Goal: Complete application form: Complete application form

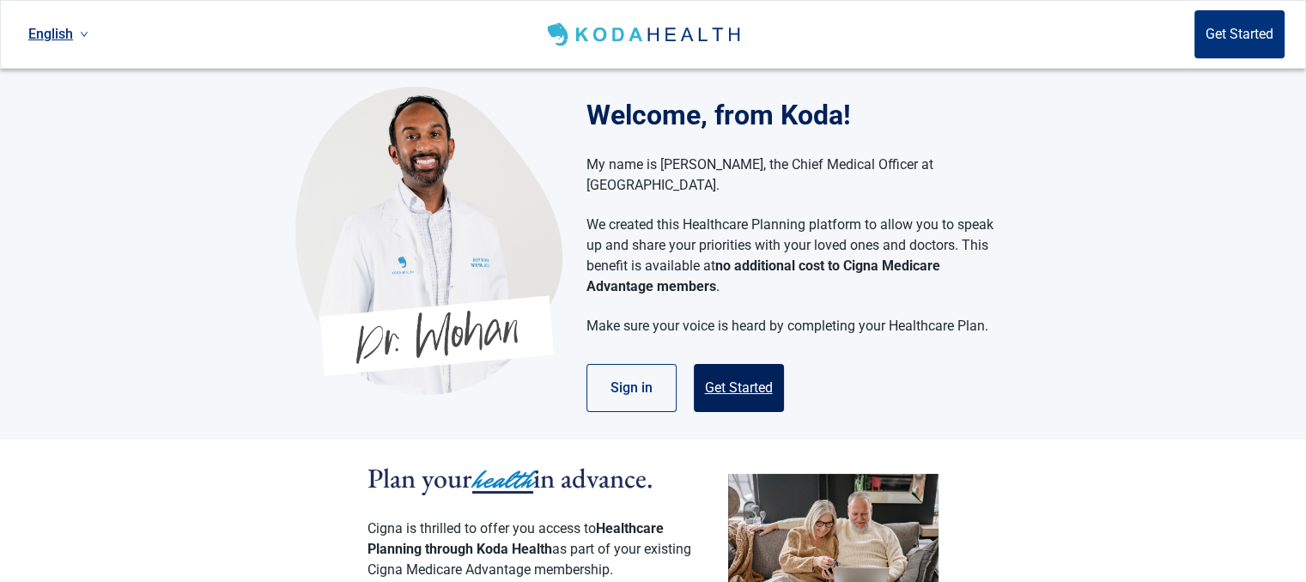
click at [737, 368] on button "Get Started" at bounding box center [739, 388] width 90 height 48
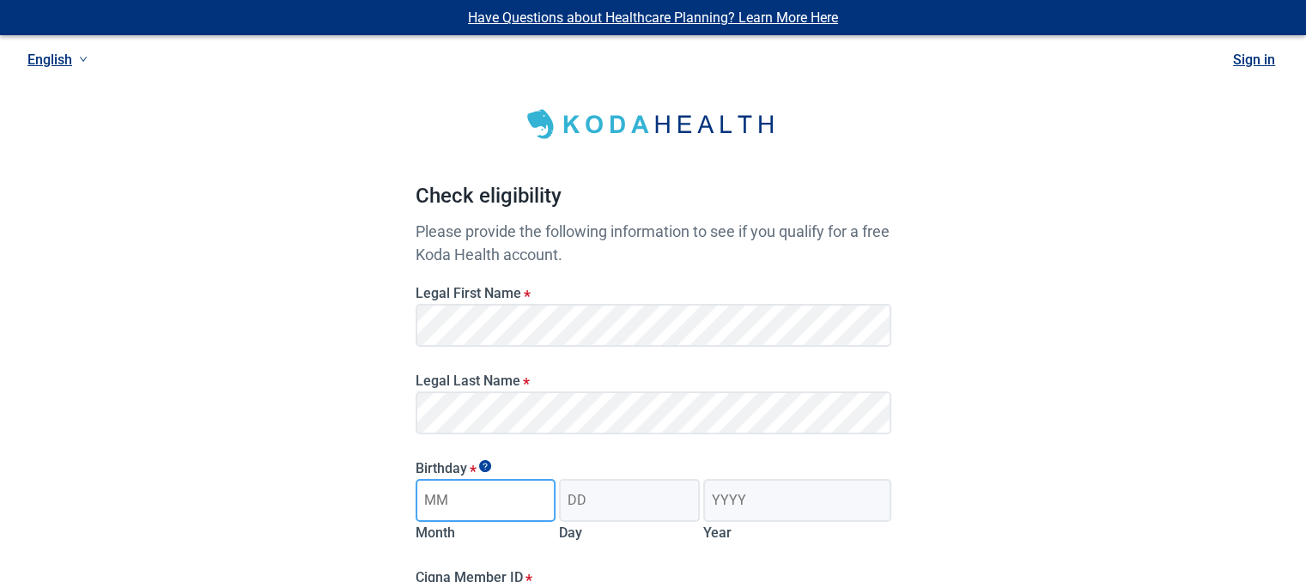
click at [488, 504] on input "Month" at bounding box center [485, 500] width 141 height 43
type input "04"
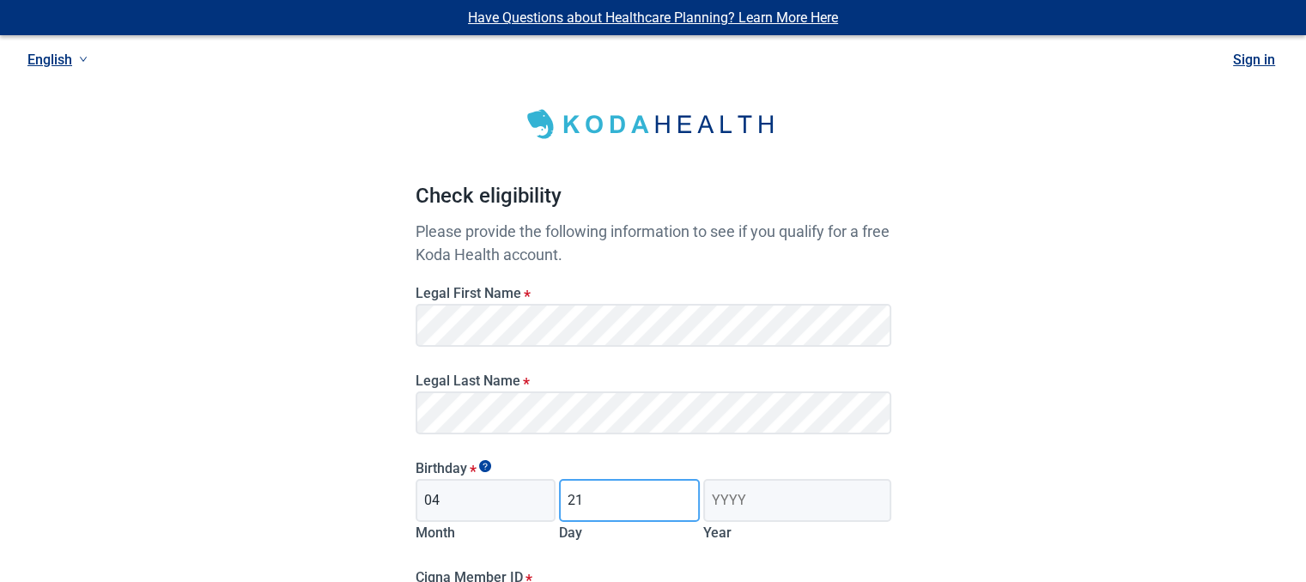
type input "21"
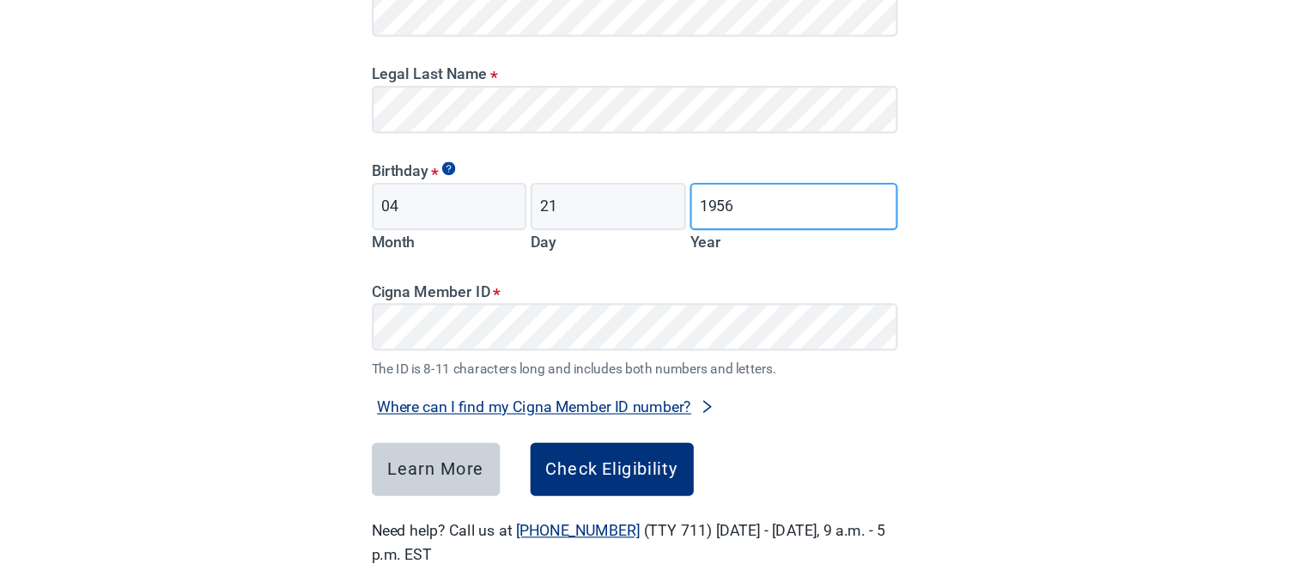
scroll to position [286, 0]
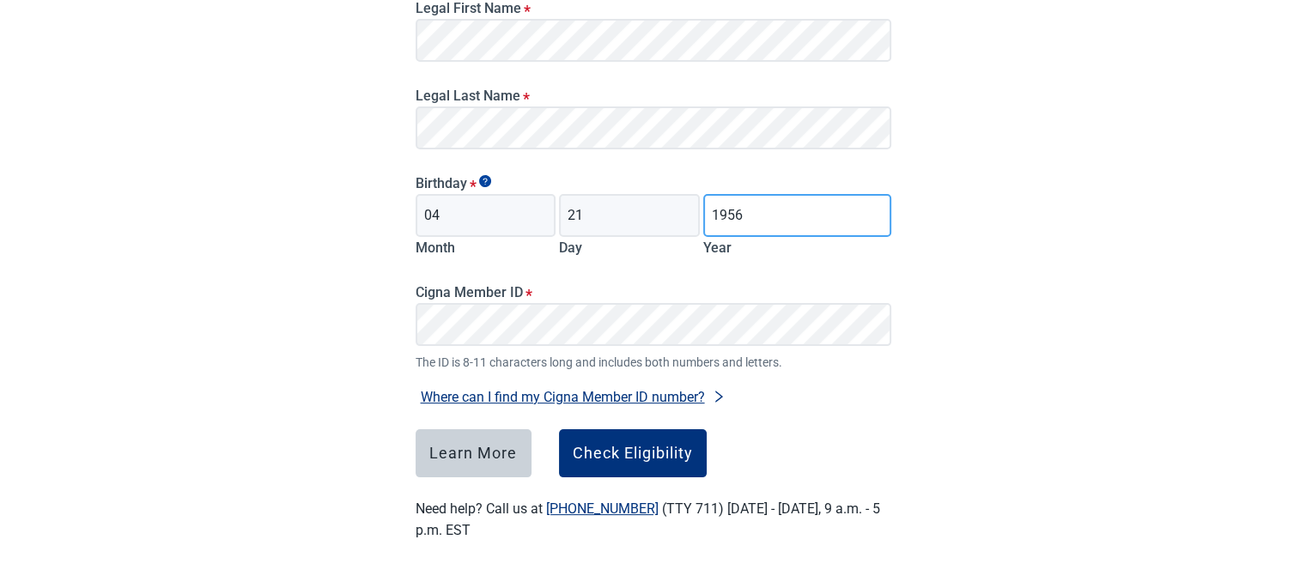
type input "1956"
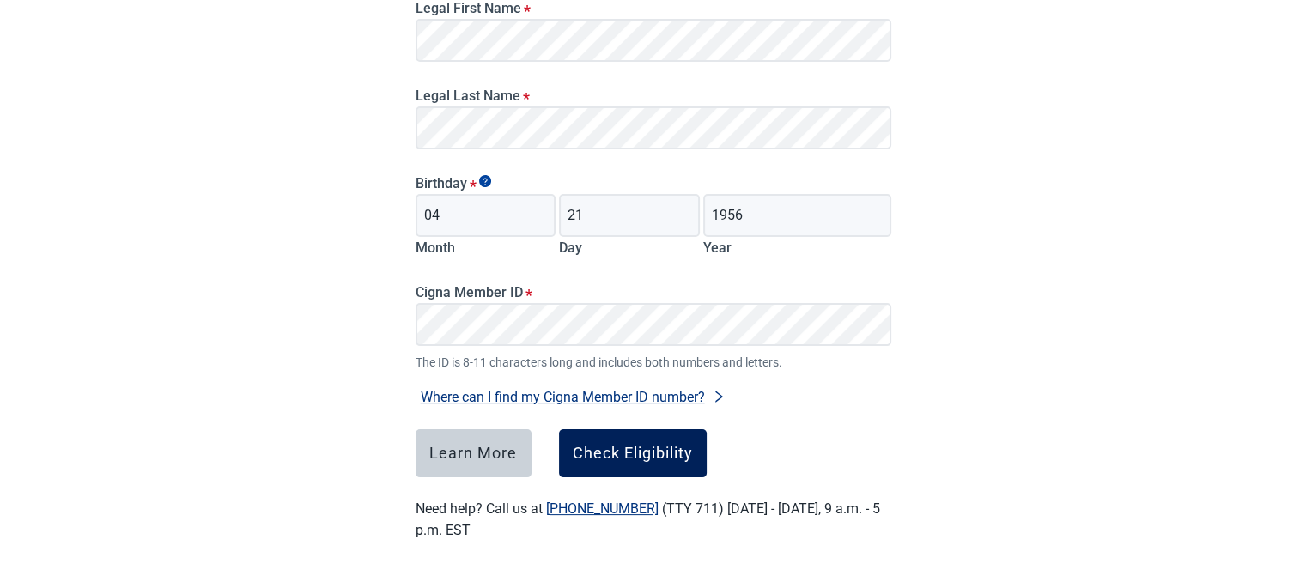
click at [620, 445] on div "Check Eligibility" at bounding box center [633, 453] width 120 height 17
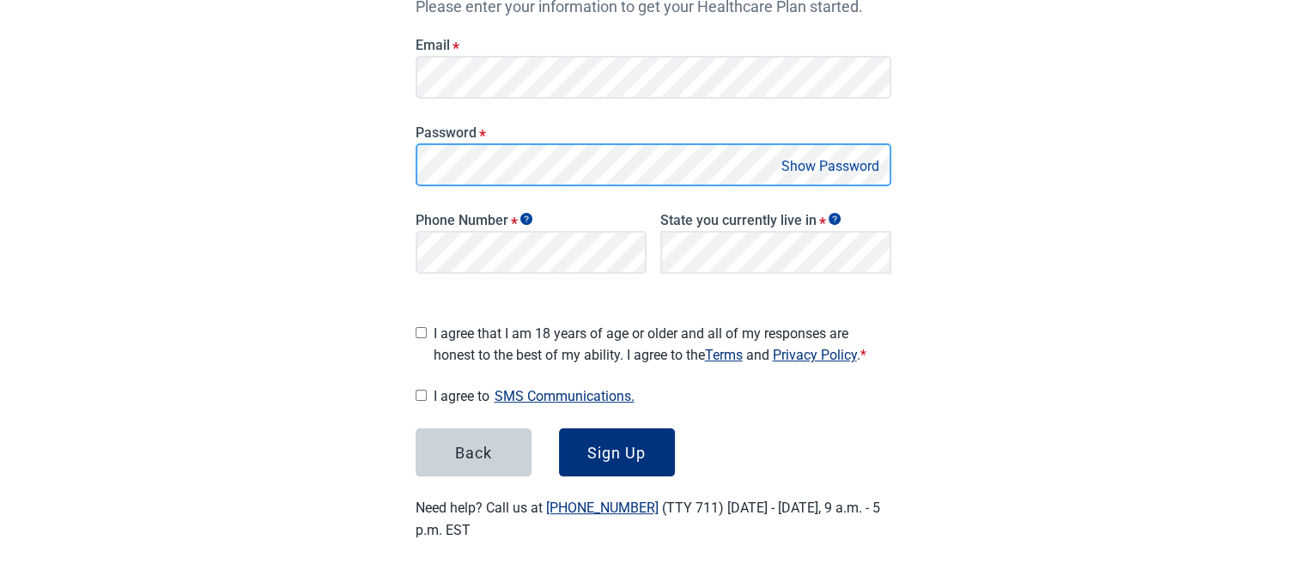
scroll to position [297, 0]
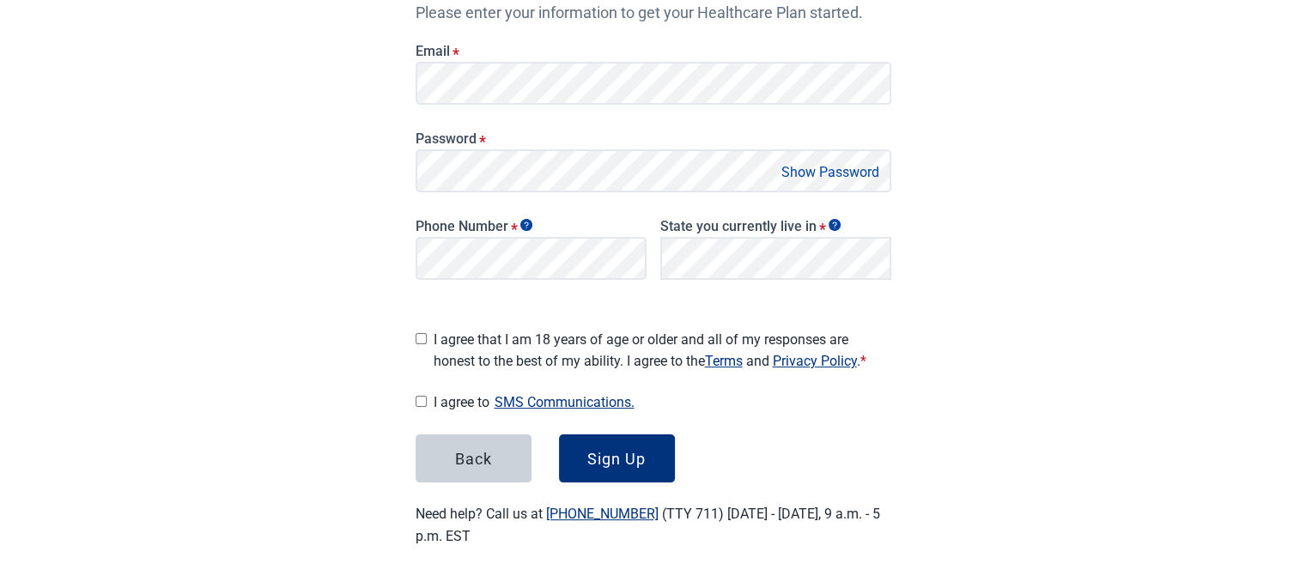
click at [422, 333] on input "I agree that I am 18 years of age or older and all of my responses are honest t…" at bounding box center [420, 338] width 11 height 11
checkbox input "true"
click at [420, 396] on input "I agree to SMS Communications." at bounding box center [420, 401] width 11 height 11
checkbox input "true"
click at [616, 451] on div "Sign Up" at bounding box center [616, 458] width 58 height 17
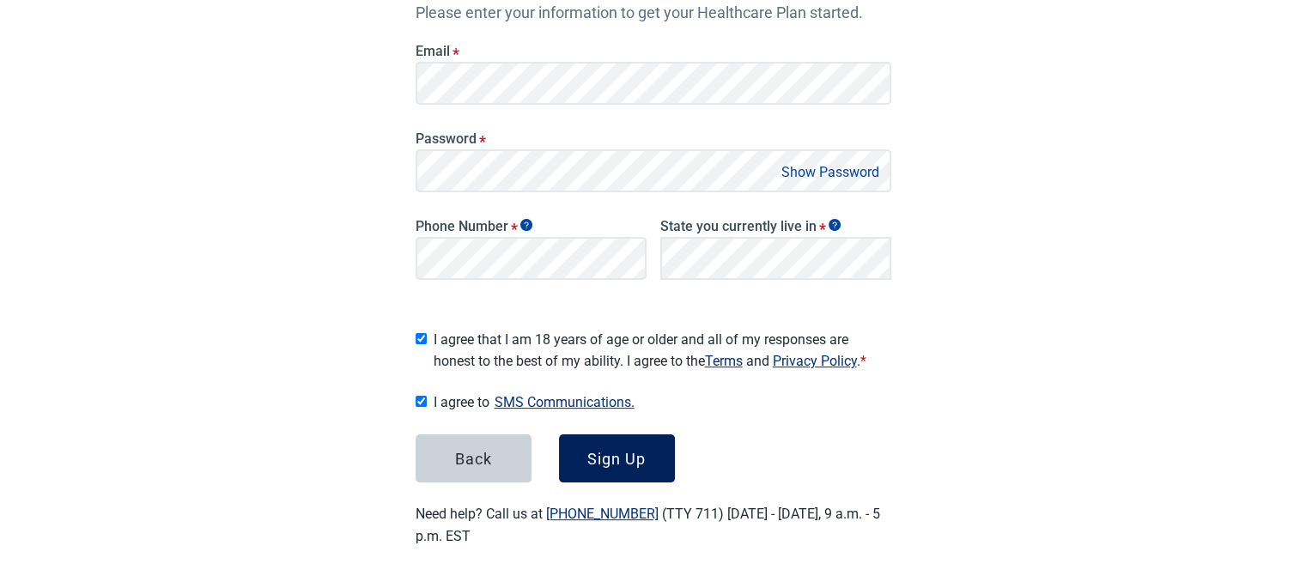
scroll to position [316, 0]
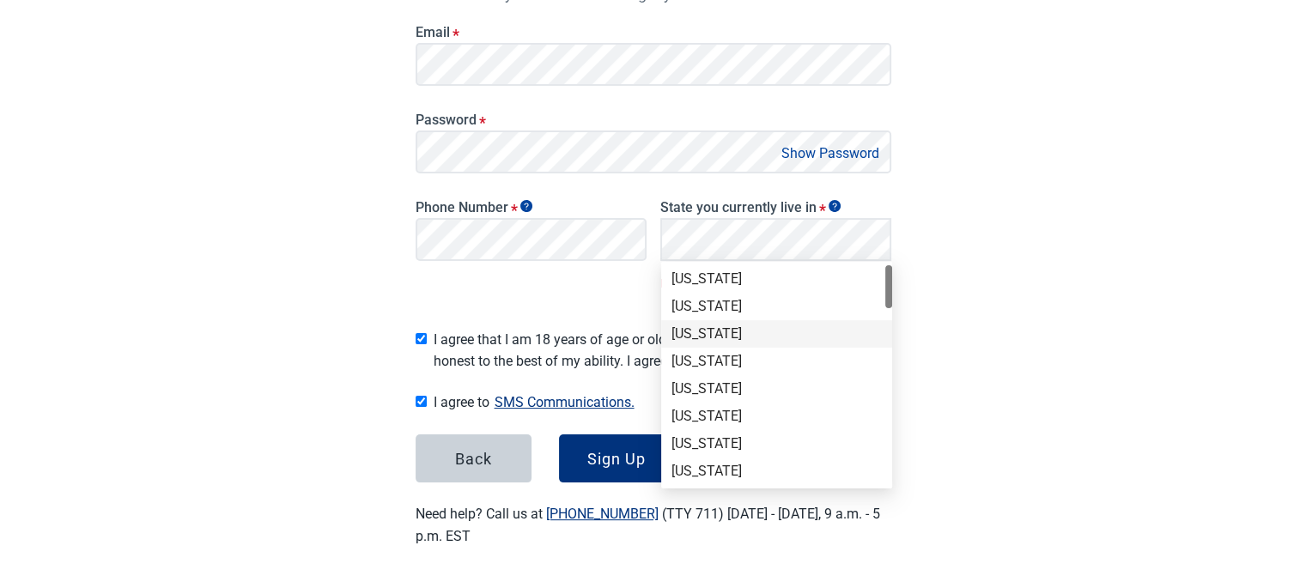
click at [692, 336] on div "[US_STATE]" at bounding box center [776, 333] width 210 height 19
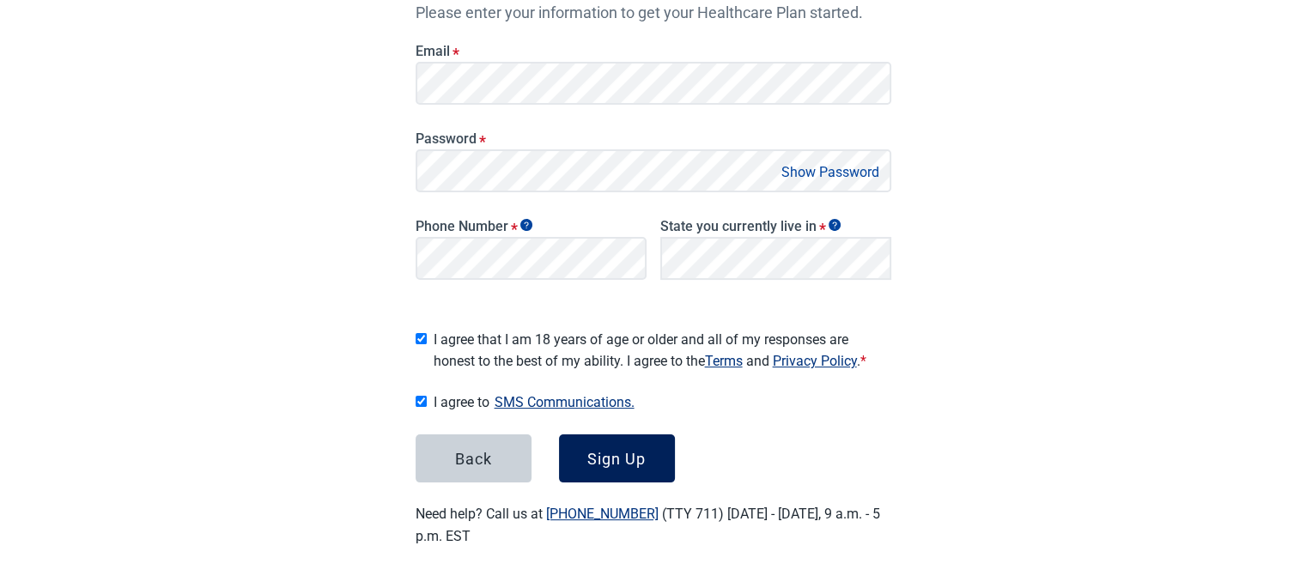
click at [610, 454] on div "Sign Up" at bounding box center [616, 458] width 58 height 17
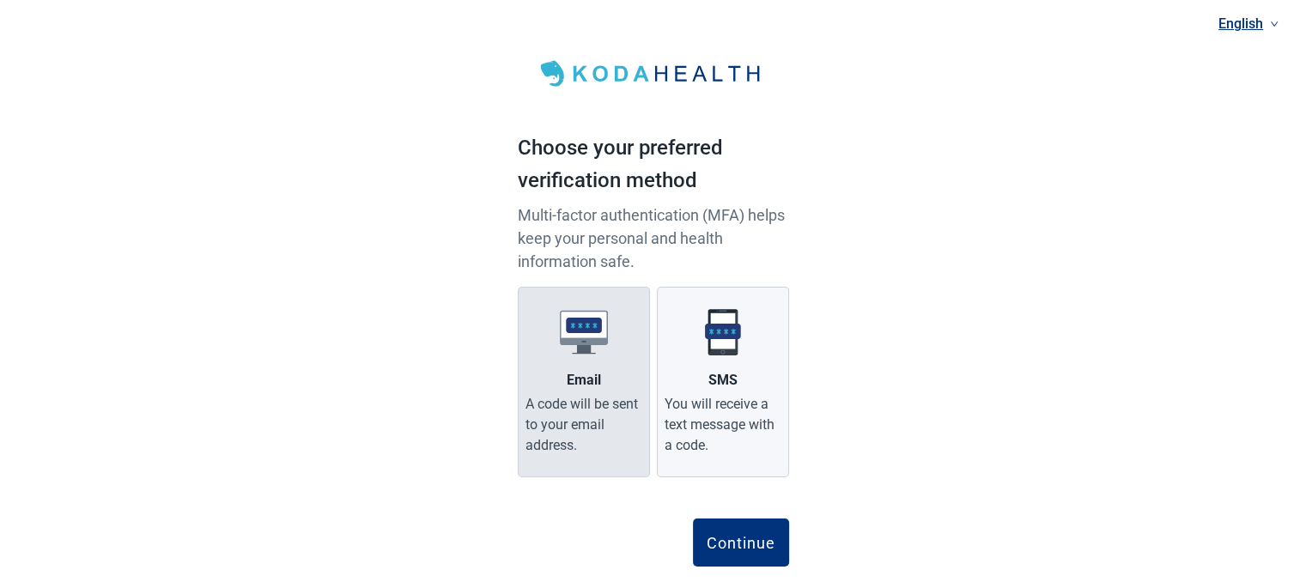
click at [590, 413] on div "A code will be sent to your email address." at bounding box center [583, 425] width 117 height 62
click at [0, 0] on input "Email A code will be sent to your email address." at bounding box center [0, 0] width 0 height 0
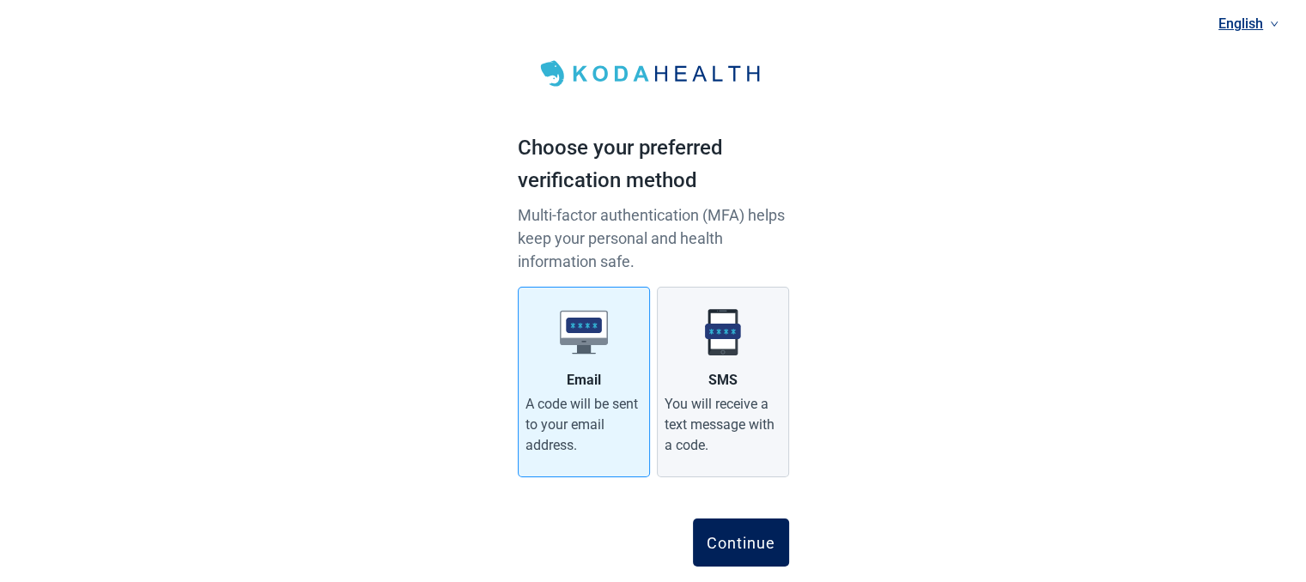
click at [727, 527] on button "Continue" at bounding box center [741, 543] width 96 height 48
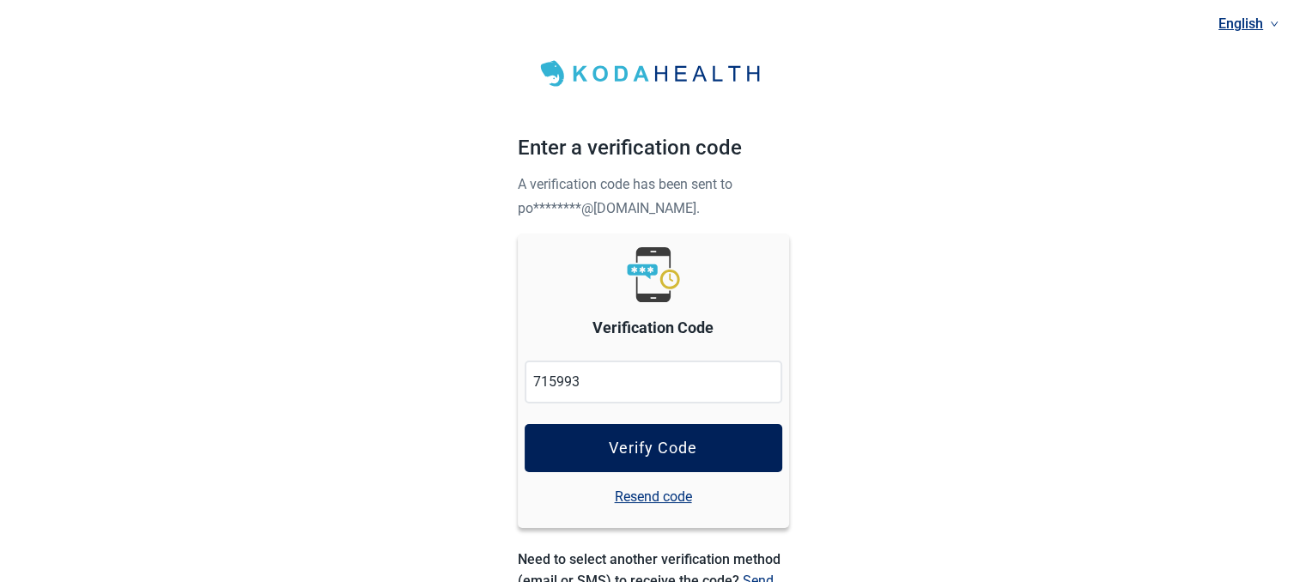
type input "715993"
click at [669, 455] on div "Verify Code" at bounding box center [653, 448] width 88 height 17
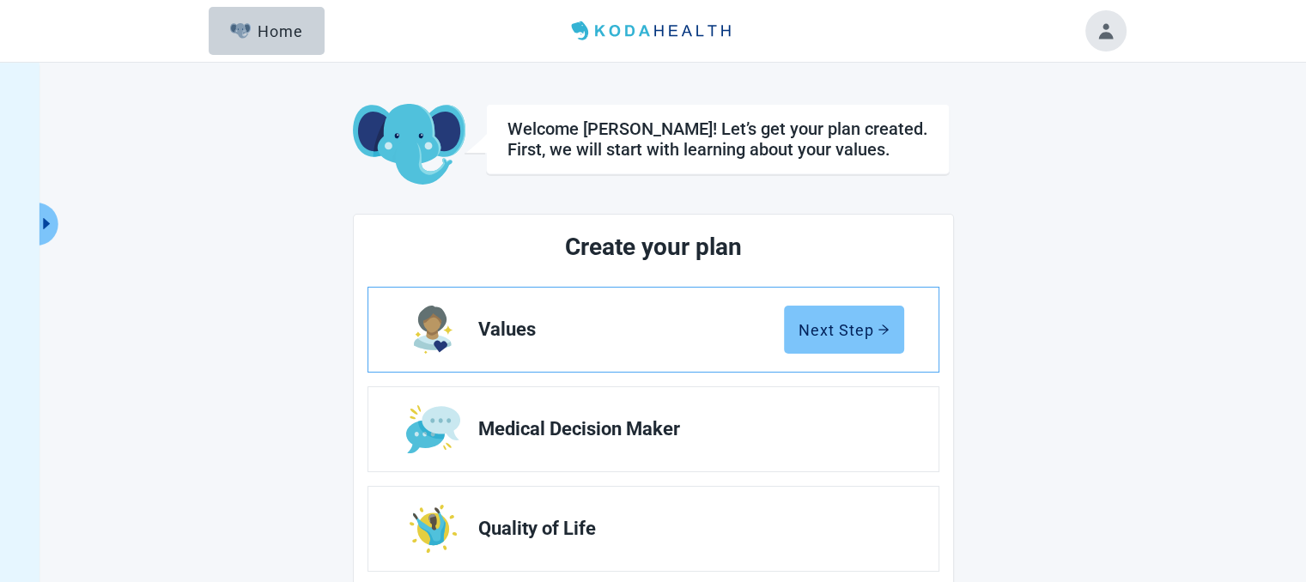
click at [834, 326] on div "Next Step" at bounding box center [843, 329] width 91 height 17
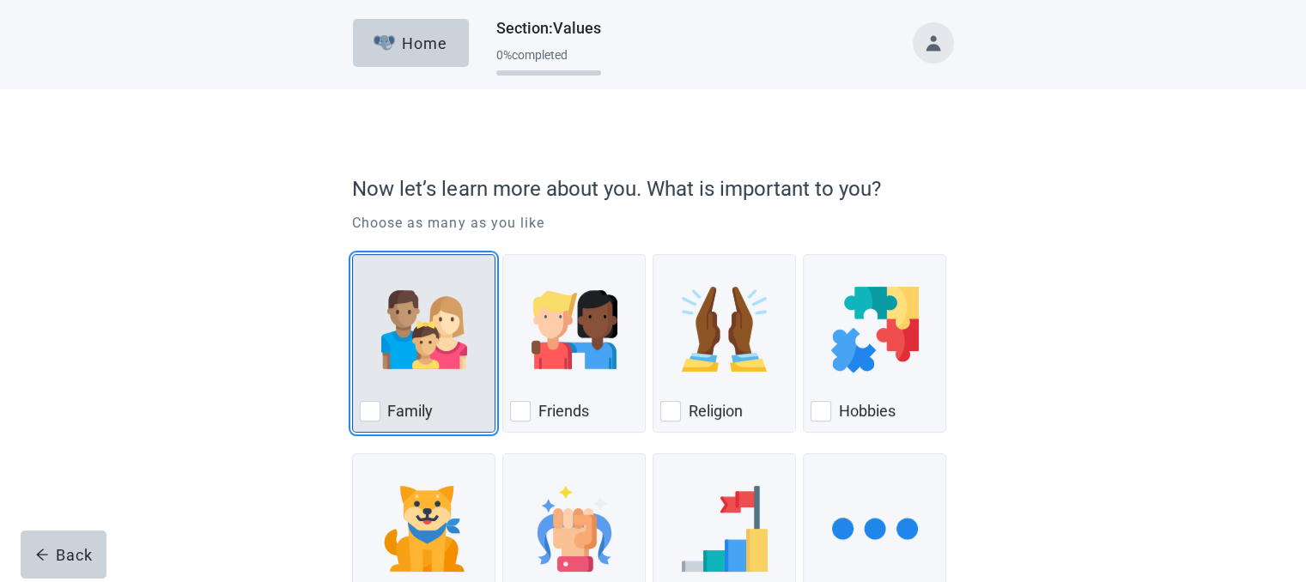
click at [368, 413] on div "Family, checkbox, not checked" at bounding box center [370, 411] width 21 height 21
click at [353, 255] on input "Family" at bounding box center [352, 254] width 1 height 1
checkbox input "true"
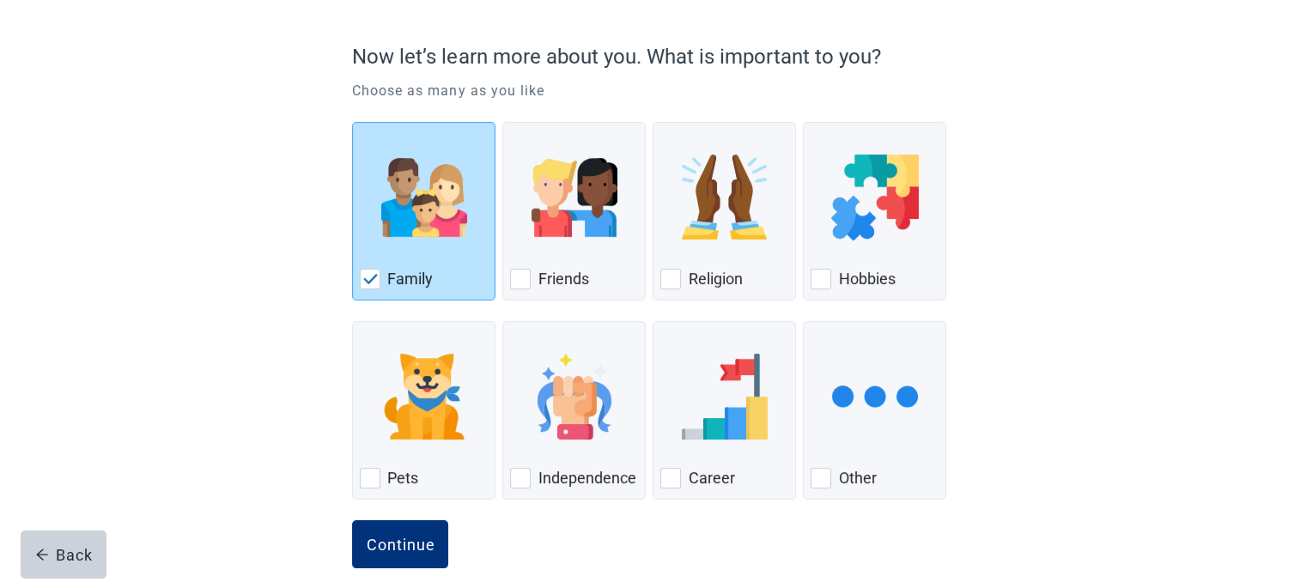
scroll to position [155, 0]
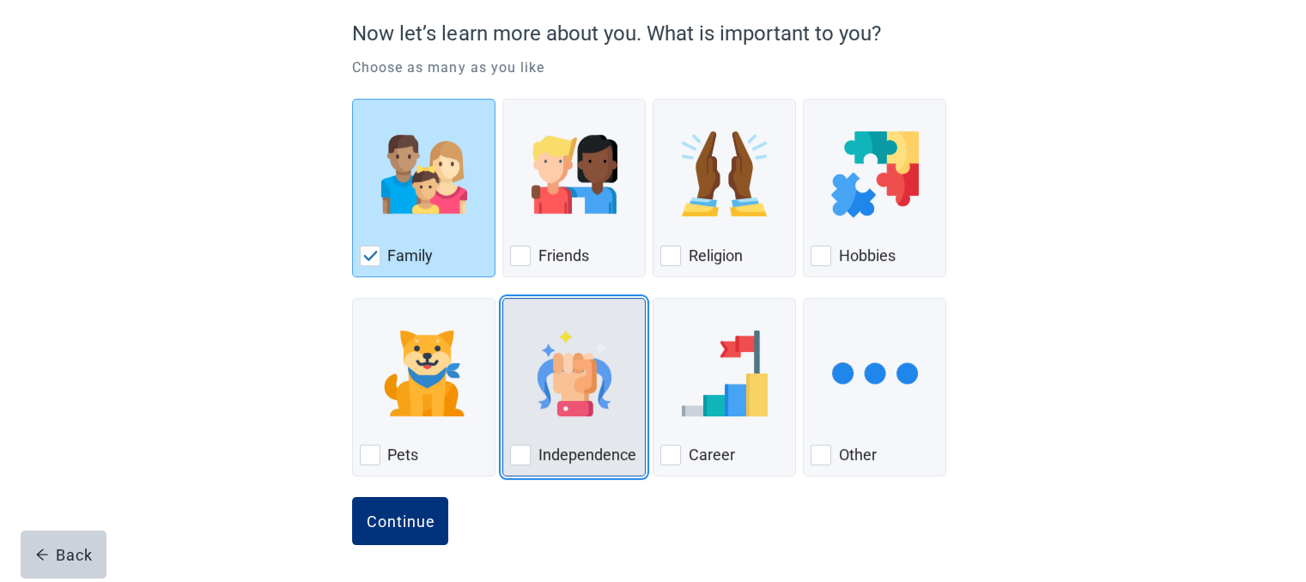
click at [518, 448] on div "Independence, checkbox, not checked" at bounding box center [520, 455] width 21 height 21
click at [503, 299] on input "Independence" at bounding box center [502, 298] width 1 height 1
checkbox input "true"
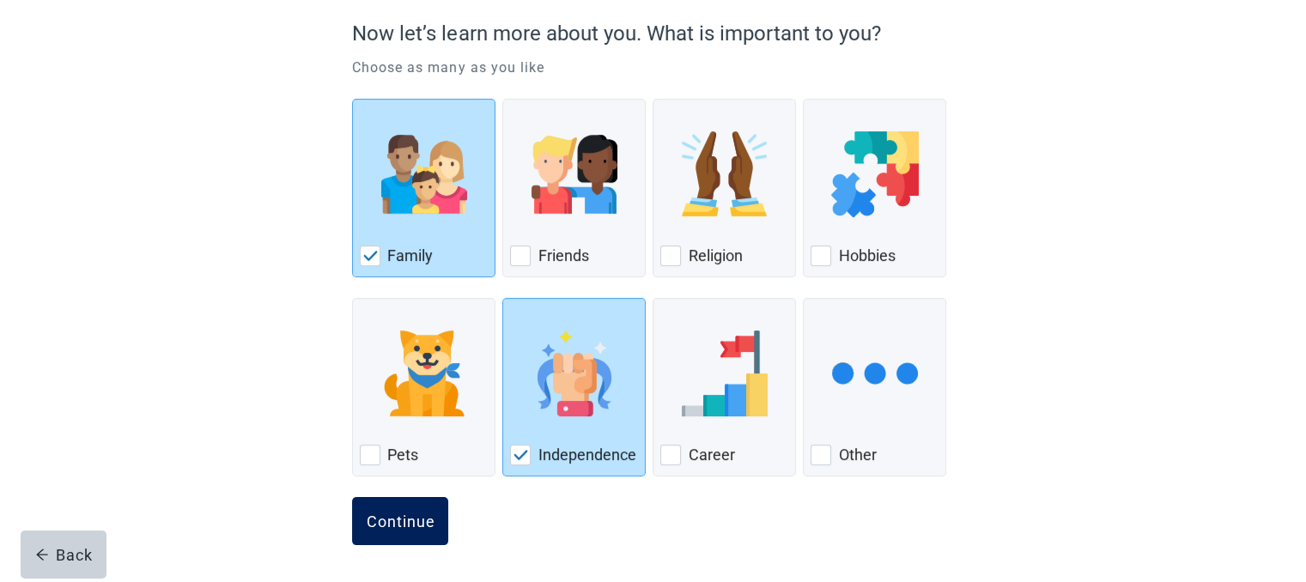
click at [397, 512] on div "Continue" at bounding box center [400, 520] width 69 height 17
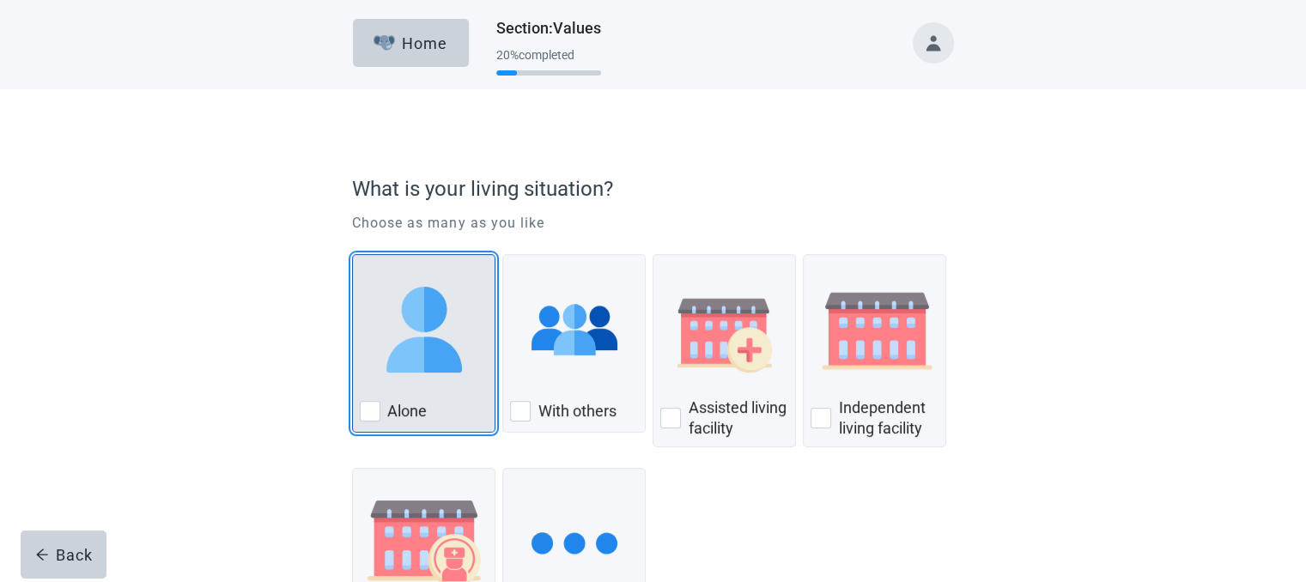
click at [367, 408] on div "Alone, checkbox, not checked" at bounding box center [370, 411] width 21 height 21
click at [353, 255] on input "Alone" at bounding box center [352, 254] width 1 height 1
checkbox input "true"
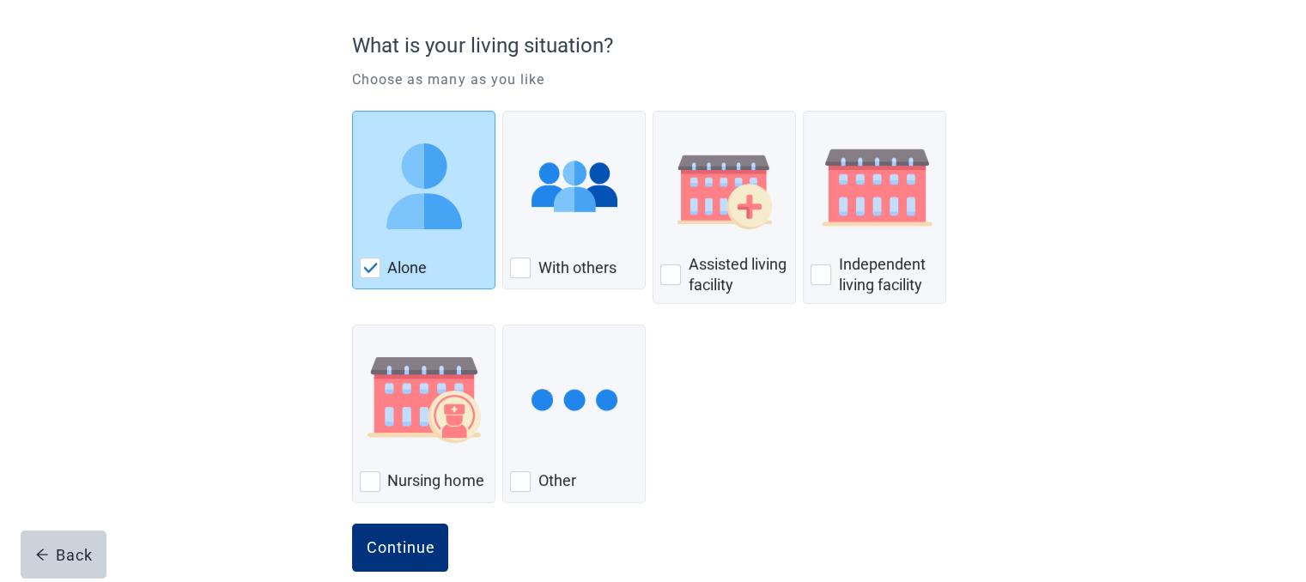
scroll to position [170, 0]
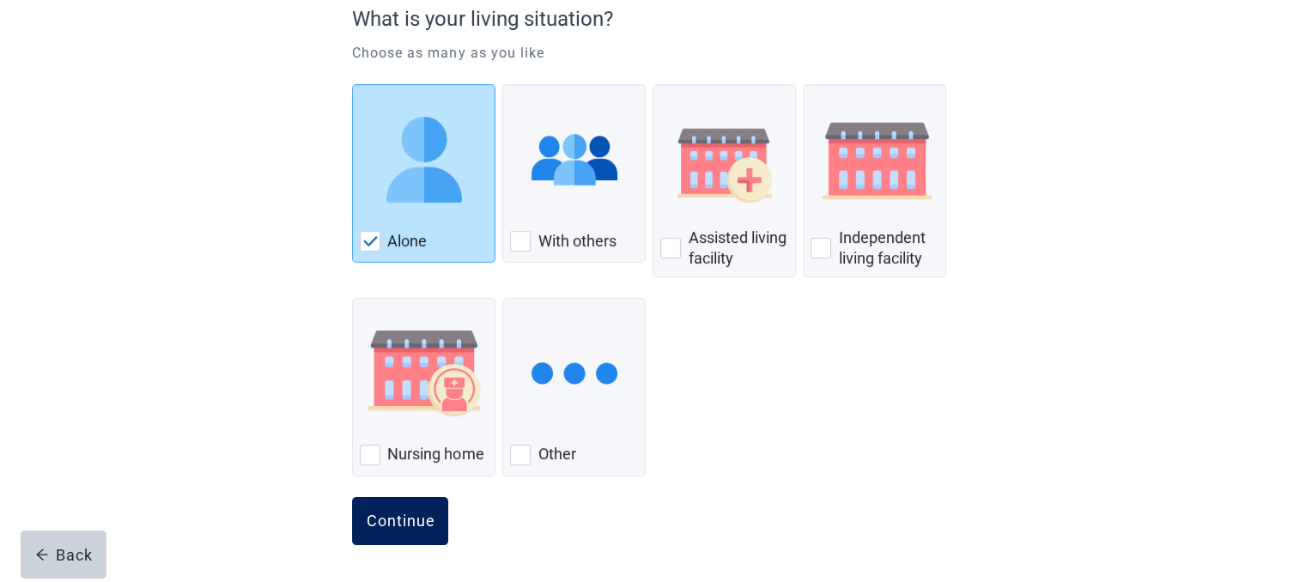
click at [390, 516] on div "Continue" at bounding box center [400, 520] width 69 height 17
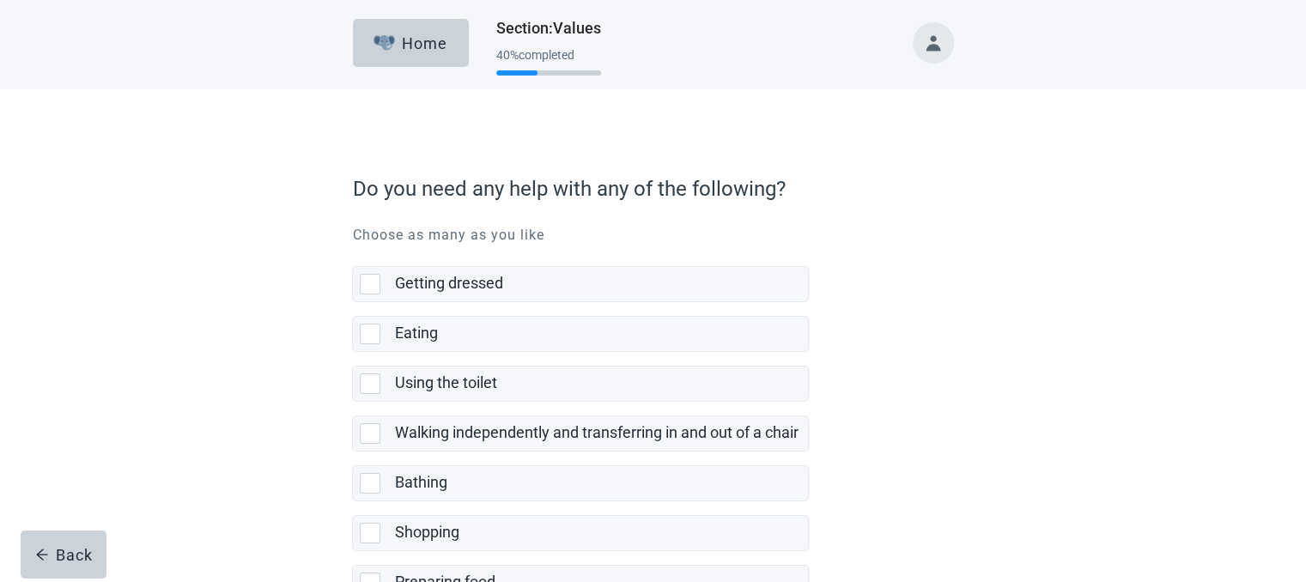
scroll to position [364, 0]
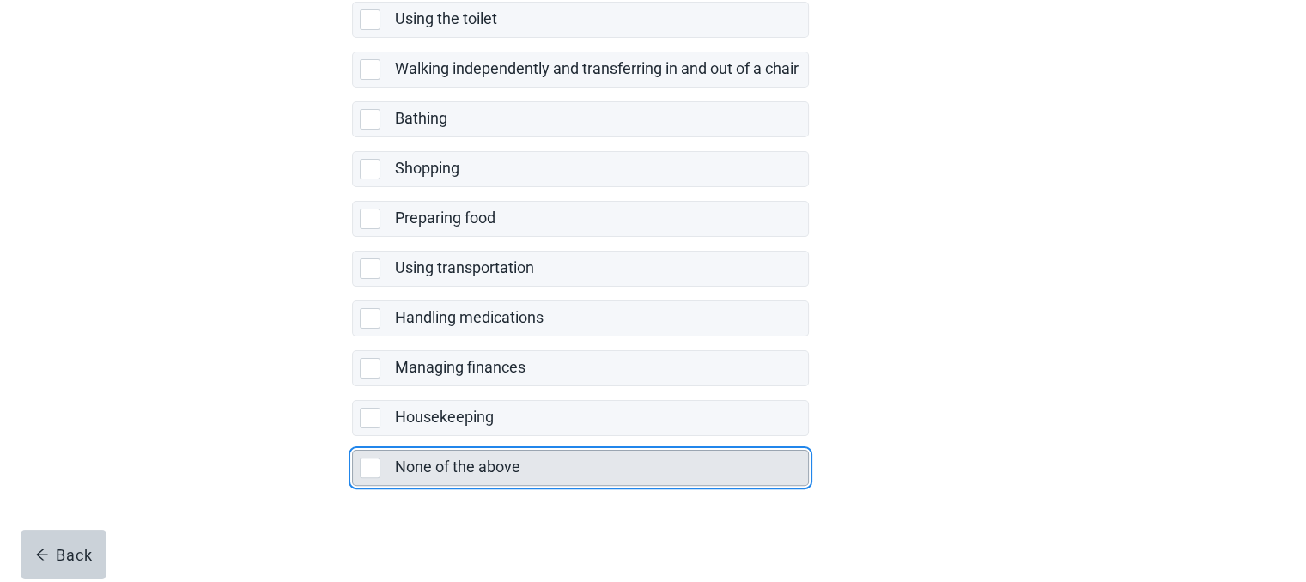
click at [373, 458] on div "None of the above, checkbox, not selected" at bounding box center [370, 468] width 21 height 21
click at [353, 437] on input "None of the above" at bounding box center [352, 436] width 1 height 1
checkbox input "true"
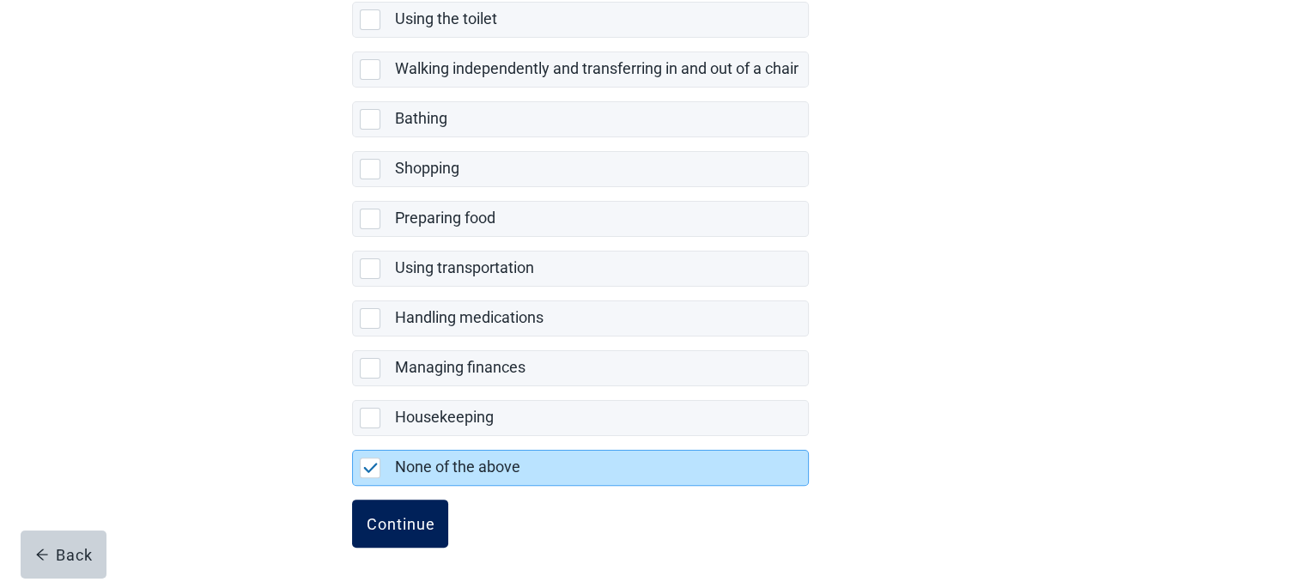
click at [403, 519] on div "Continue" at bounding box center [400, 523] width 69 height 17
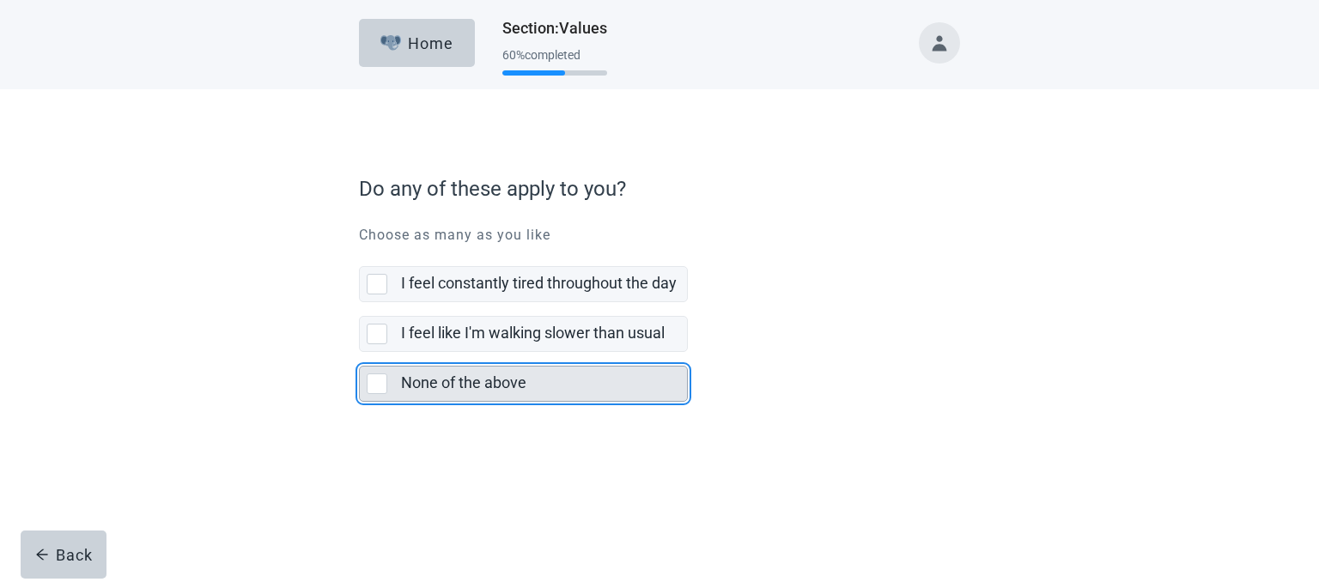
click at [373, 397] on div "None of the above" at bounding box center [523, 384] width 327 height 34
click at [360, 353] on input "None of the above" at bounding box center [359, 352] width 1 height 1
checkbox input "true"
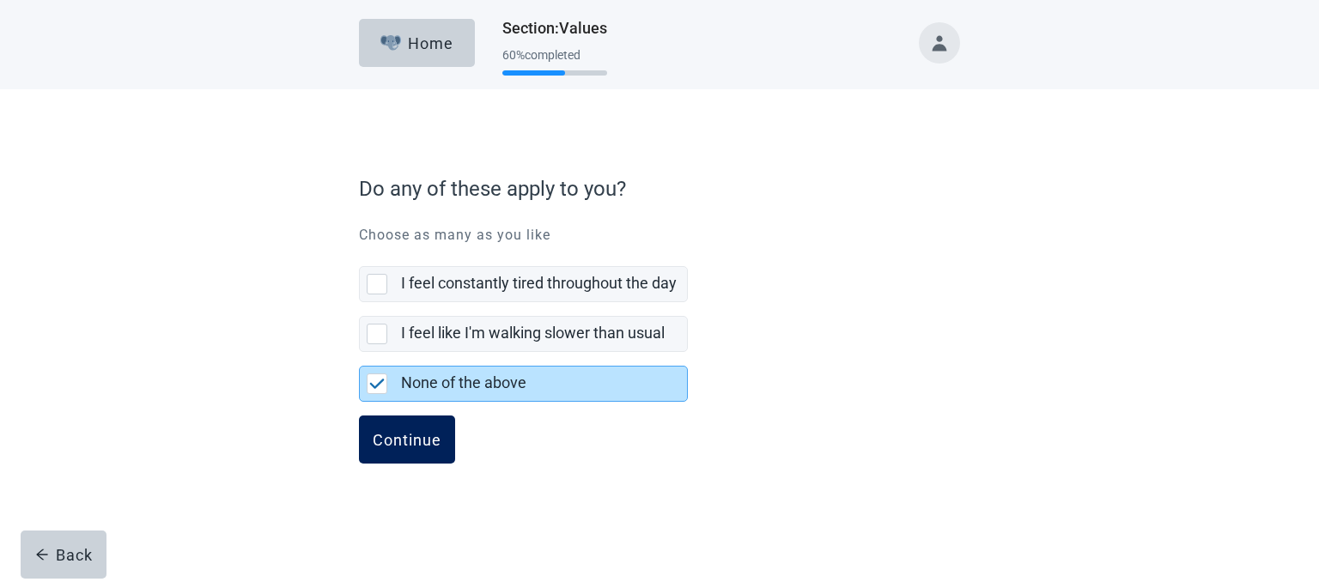
click at [385, 434] on div "Continue" at bounding box center [407, 439] width 69 height 17
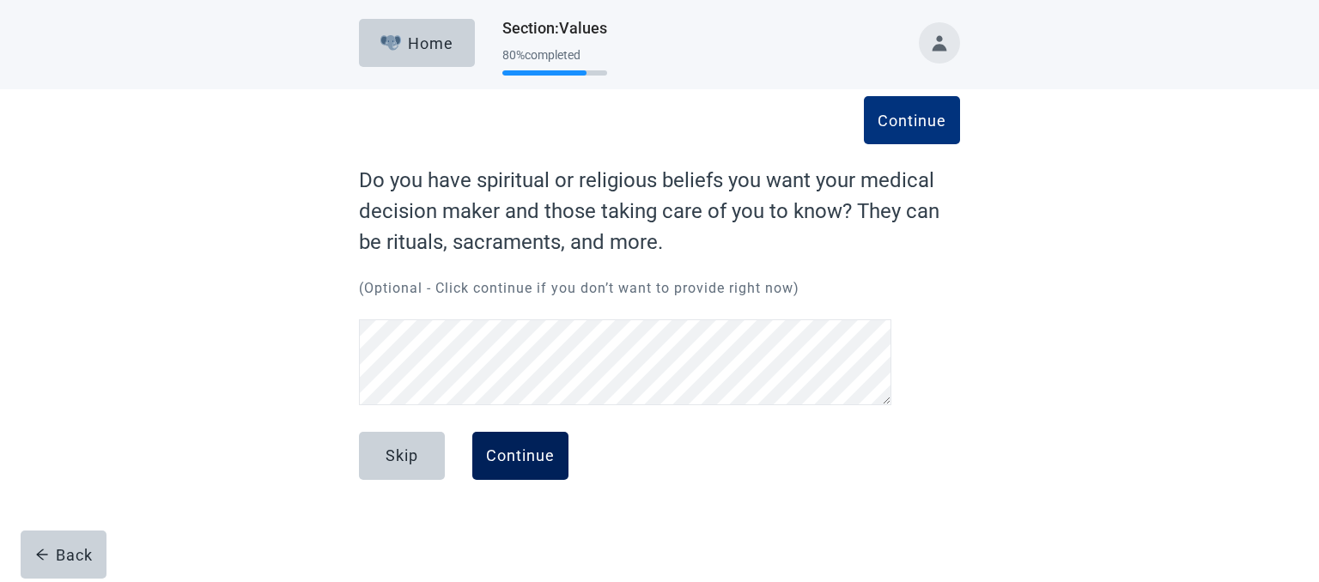
click at [503, 453] on div "Continue" at bounding box center [520, 455] width 69 height 17
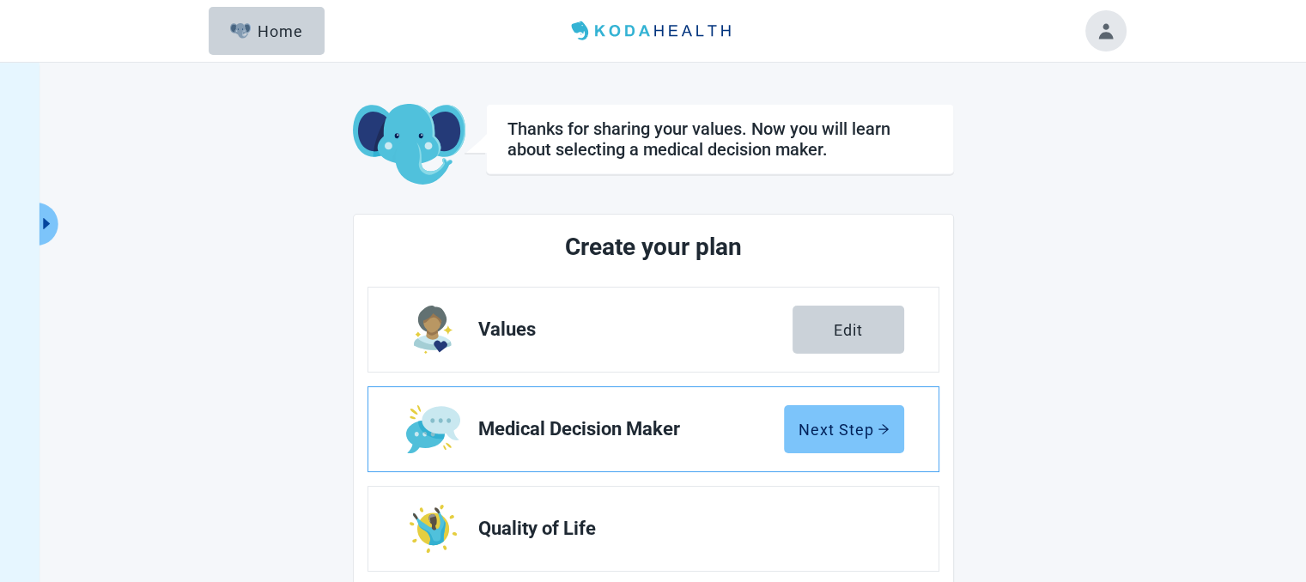
click at [854, 415] on button "Next Step" at bounding box center [844, 429] width 120 height 48
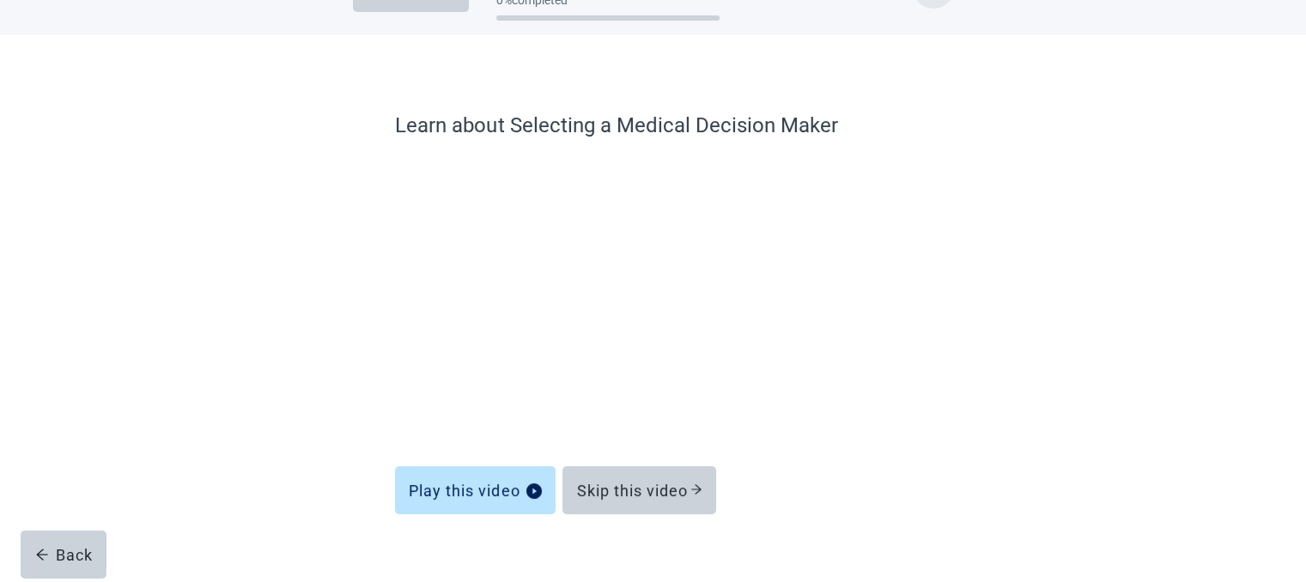
scroll to position [80, 0]
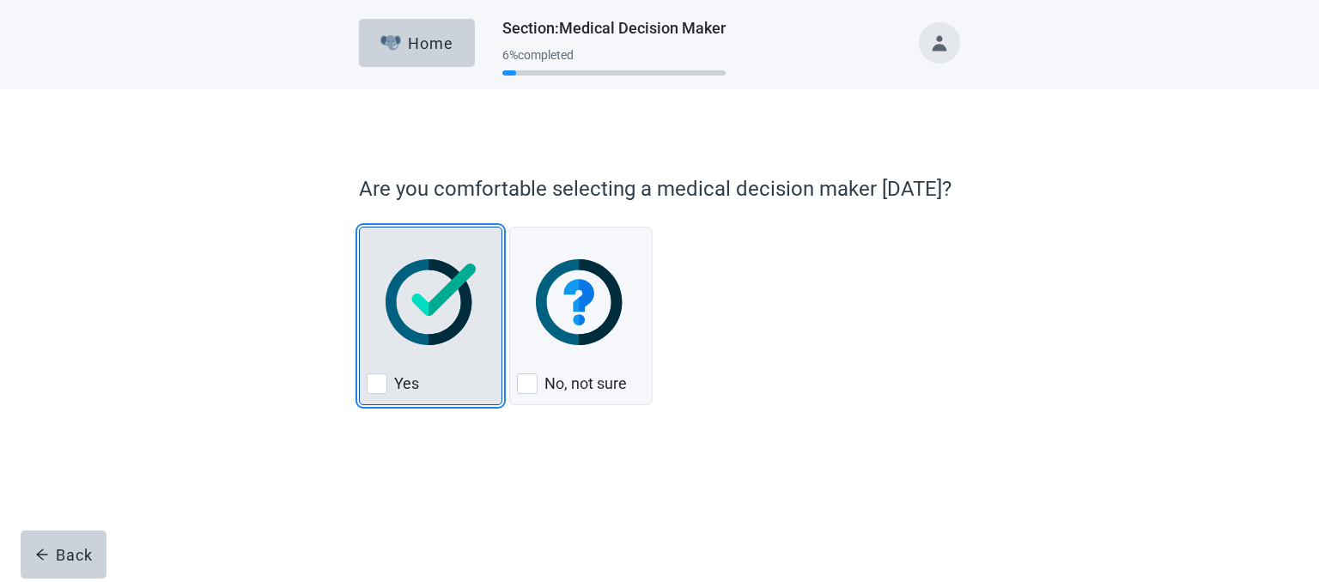
click at [374, 388] on div "Yes, checkbox, not checked" at bounding box center [377, 383] width 21 height 21
click at [360, 227] on input "Yes" at bounding box center [359, 227] width 1 height 1
checkbox input "true"
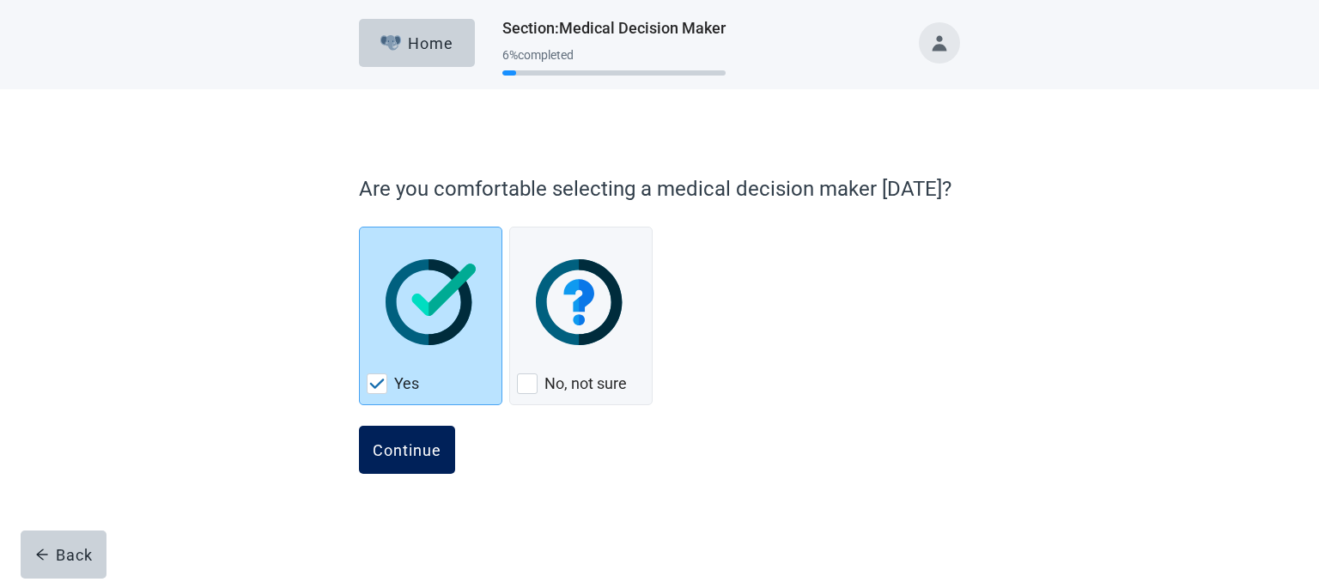
click at [405, 444] on div "Continue" at bounding box center [407, 449] width 69 height 17
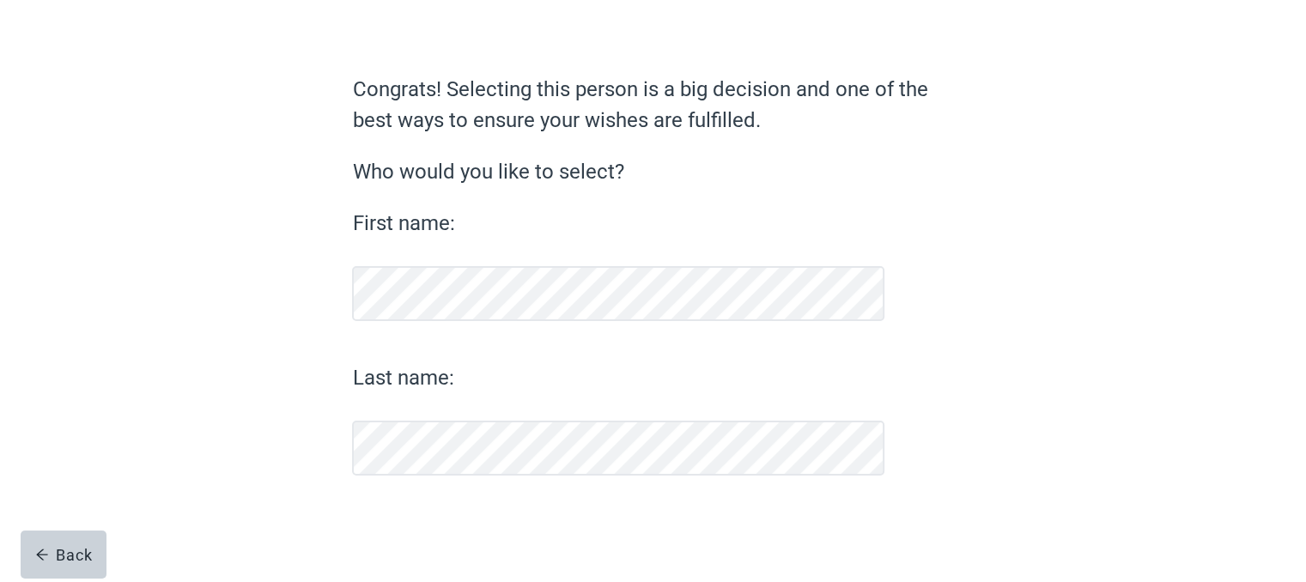
scroll to position [91, 0]
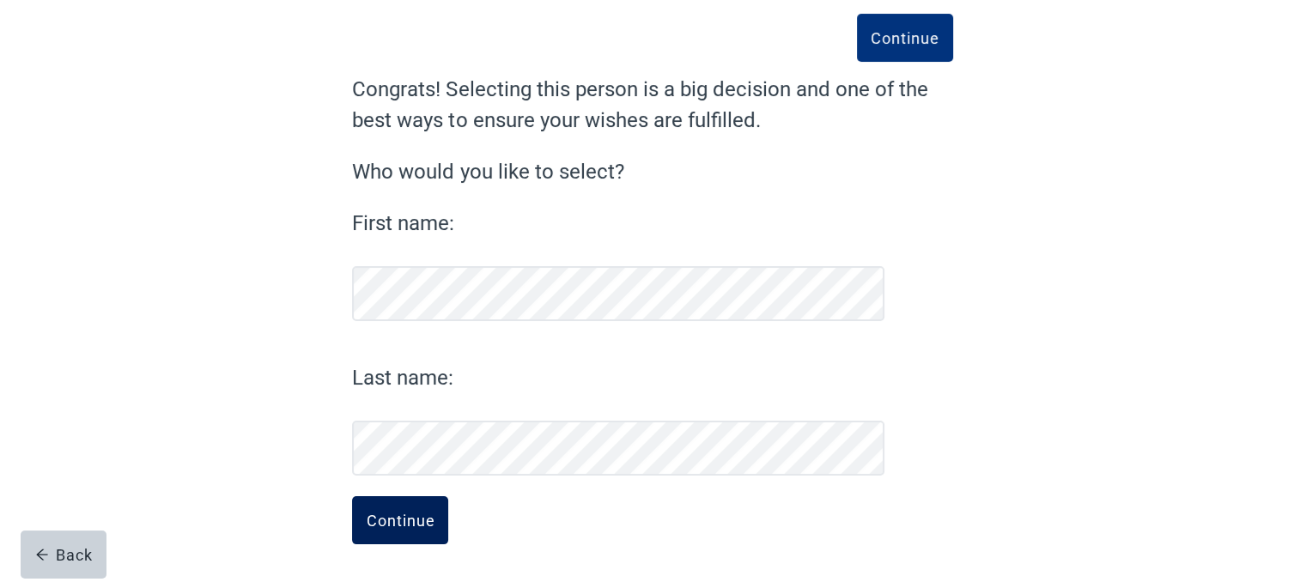
click at [387, 520] on div "Continue" at bounding box center [400, 520] width 69 height 17
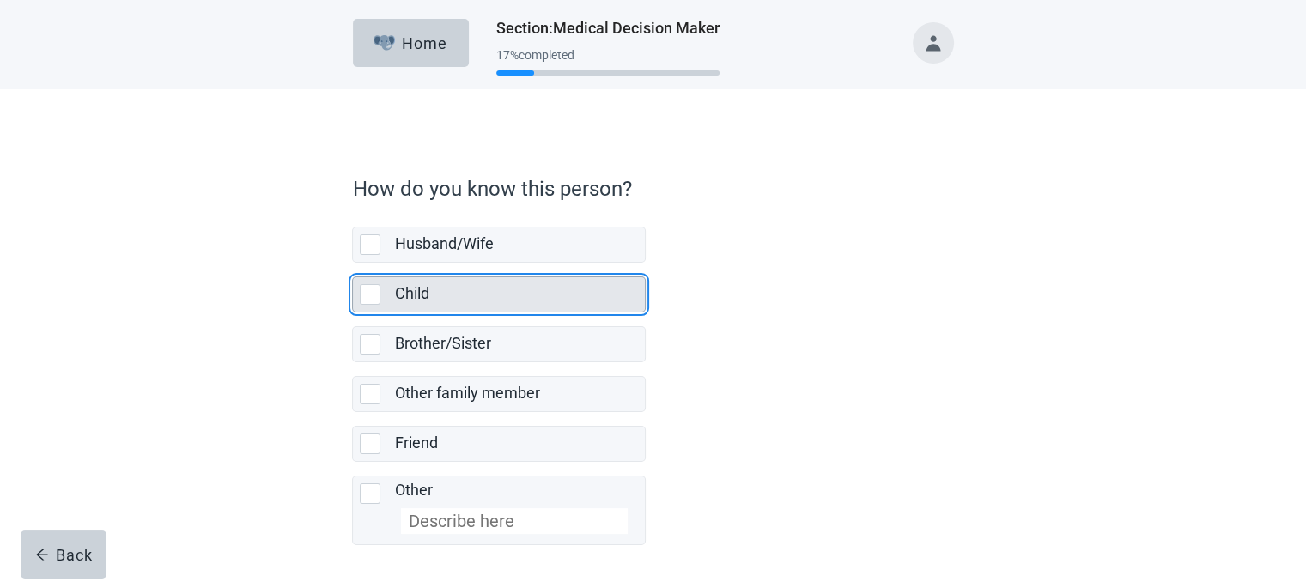
click at [367, 300] on div "Child, checkbox, not selected" at bounding box center [370, 294] width 21 height 21
click at [353, 264] on input "Child" at bounding box center [352, 263] width 1 height 1
checkbox input "true"
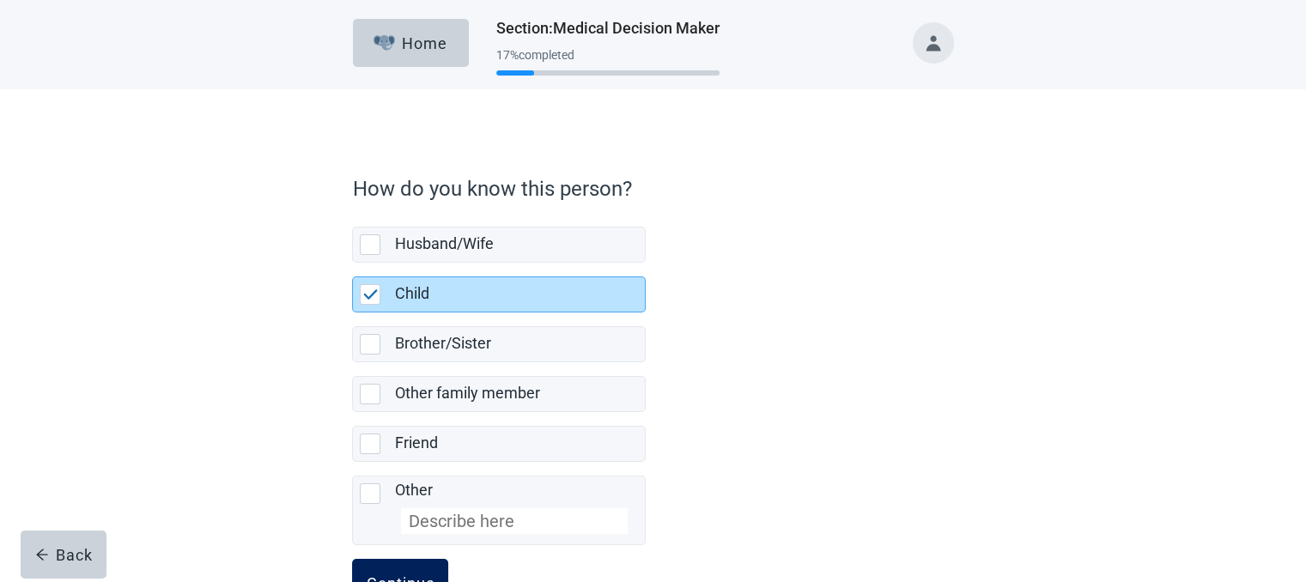
click at [415, 570] on button "Continue" at bounding box center [400, 583] width 96 height 48
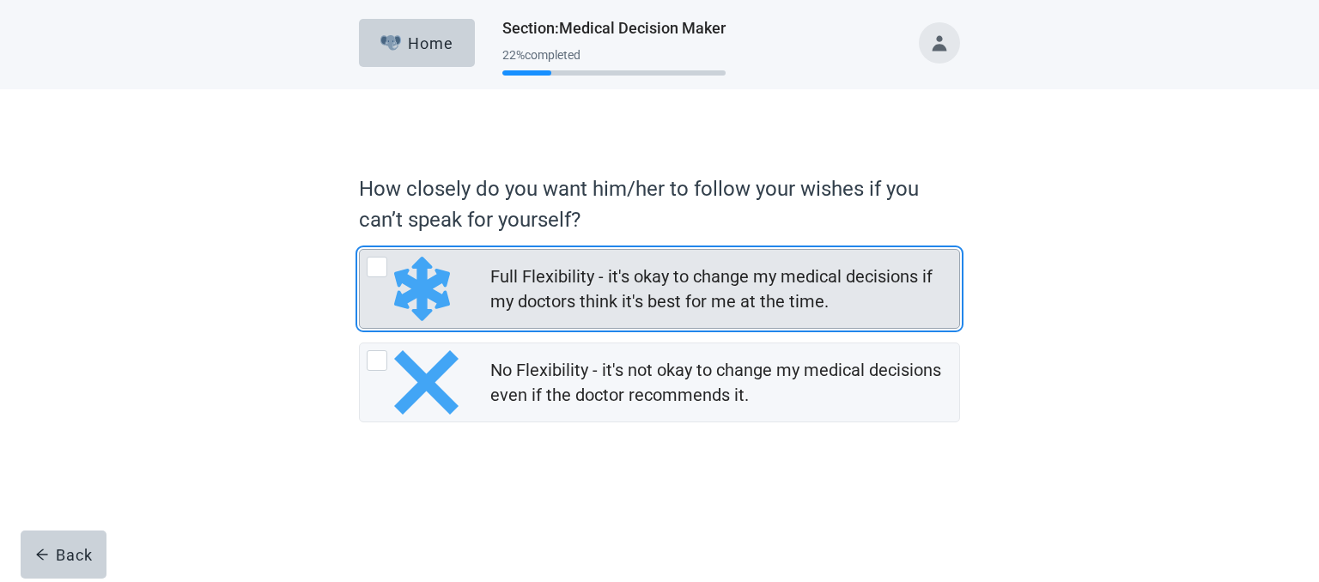
click at [378, 265] on div "Full Flexibility - it's okay to change my medical decisions if my doctors think…" at bounding box center [377, 267] width 21 height 21
click at [360, 250] on input "Full Flexibility - it's okay to change my medical decisions if my doctors think…" at bounding box center [359, 249] width 1 height 1
radio input "true"
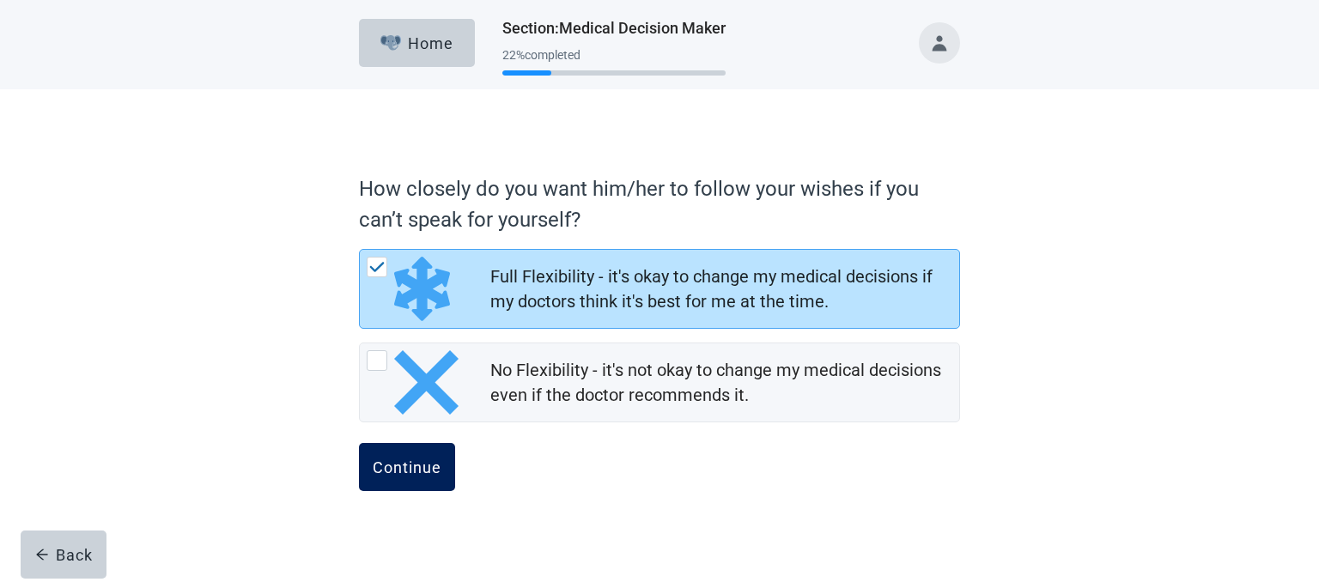
click at [401, 464] on div "Continue" at bounding box center [407, 466] width 69 height 17
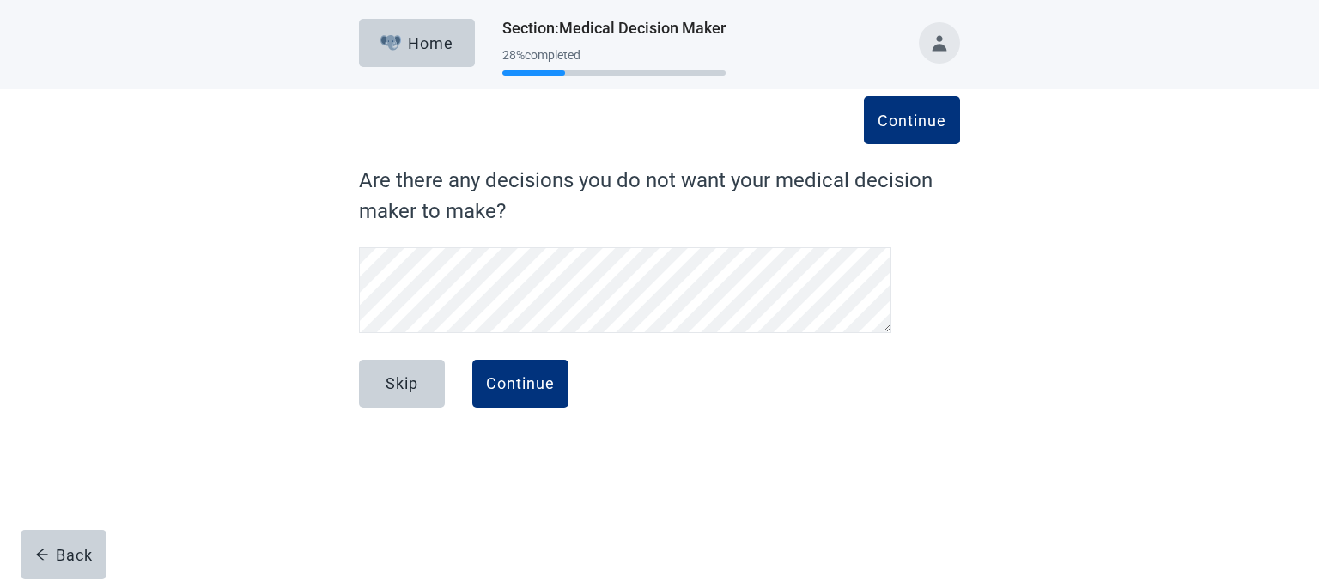
click at [555, 172] on label "Are there any decisions you do not want your medical decision maker to make?" at bounding box center [659, 196] width 601 height 62
click at [509, 391] on div "Continue" at bounding box center [520, 383] width 69 height 17
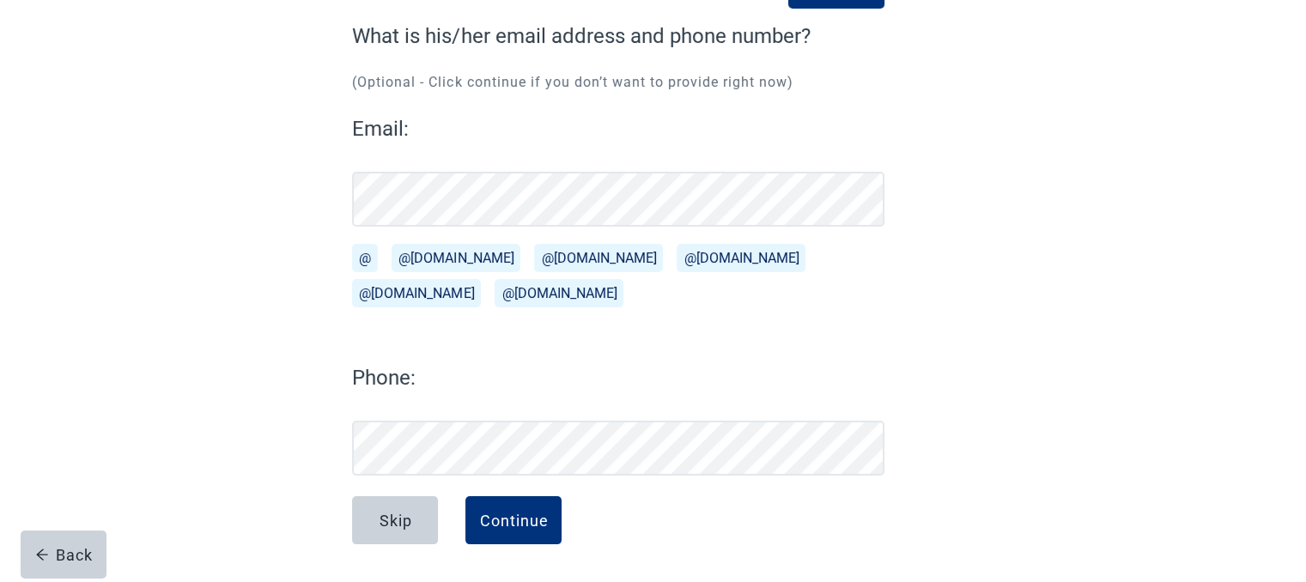
scroll to position [144, 0]
